Goal: Navigation & Orientation: Understand site structure

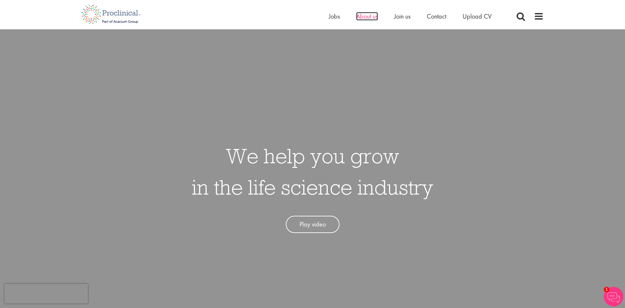
click at [371, 17] on span "About us" at bounding box center [367, 16] width 22 height 8
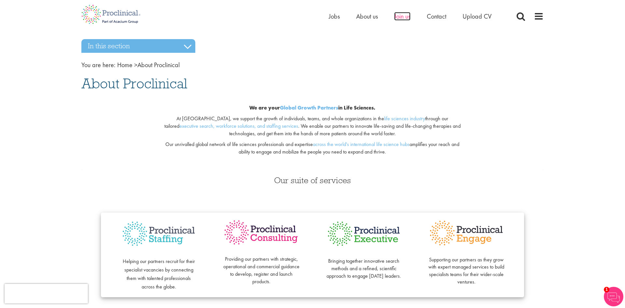
click at [406, 16] on span "Join us" at bounding box center [402, 16] width 16 height 8
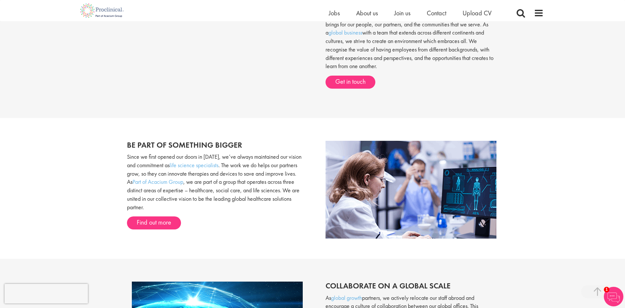
scroll to position [260, 0]
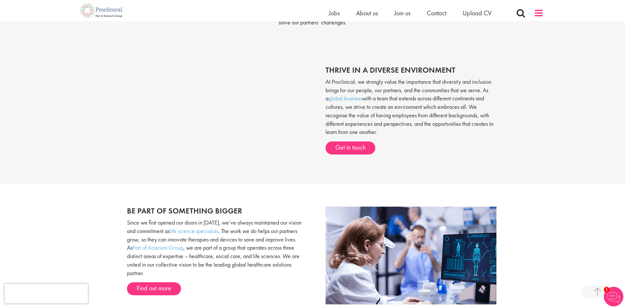
click at [541, 13] on span at bounding box center [539, 13] width 10 height 10
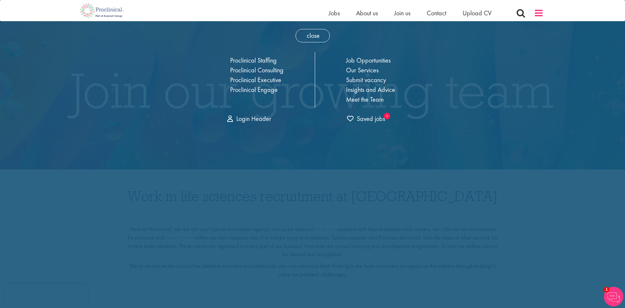
scroll to position [0, 0]
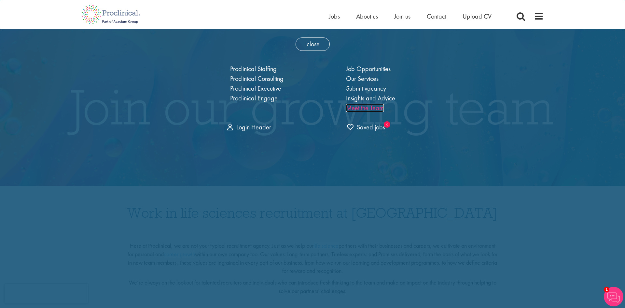
click at [359, 108] on link "Meet the Team" at bounding box center [365, 107] width 38 height 8
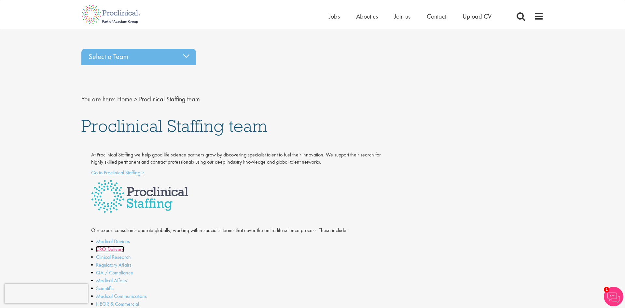
click at [115, 249] on link "CRO Delivery" at bounding box center [110, 248] width 28 height 7
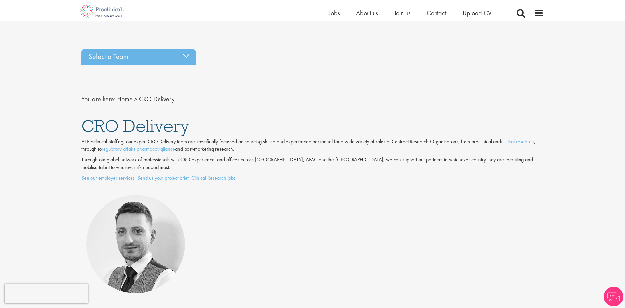
scroll to position [60, 0]
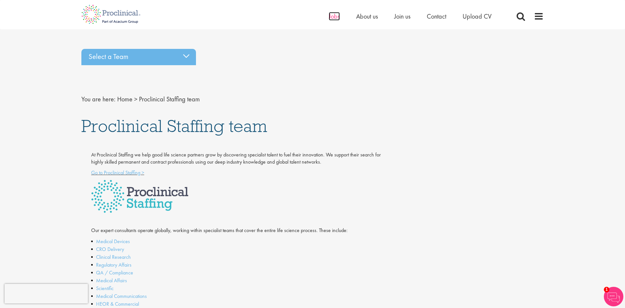
click at [329, 20] on span "Jobs" at bounding box center [334, 16] width 11 height 8
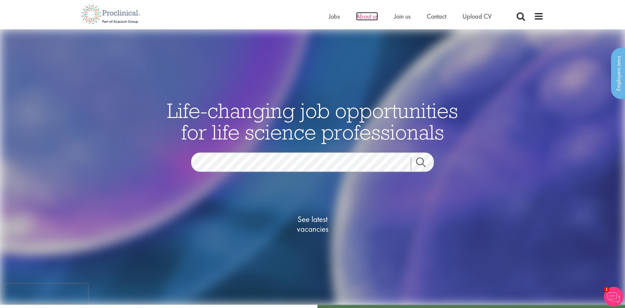
click at [370, 16] on span "About us" at bounding box center [367, 16] width 22 height 8
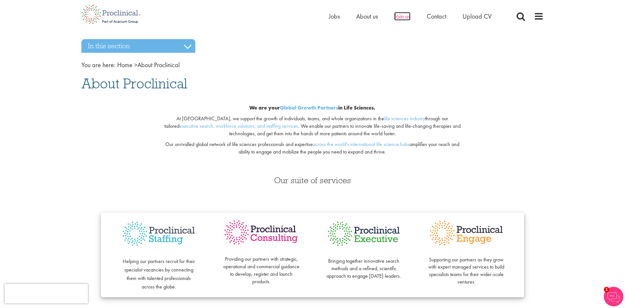
click at [401, 17] on span "Join us" at bounding box center [402, 16] width 16 height 8
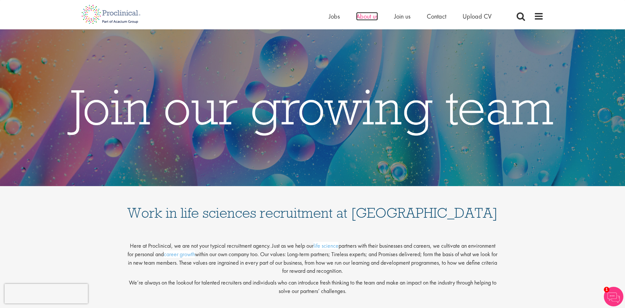
click at [362, 16] on span "About us" at bounding box center [367, 16] width 22 height 8
